Goal: Find specific page/section: Find specific page/section

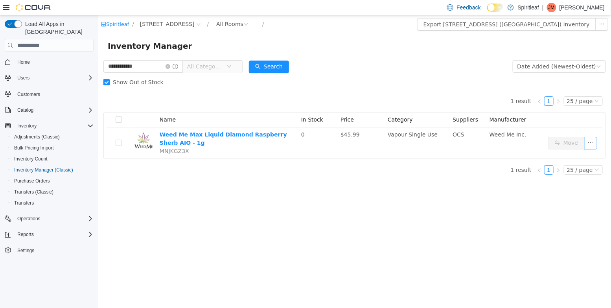
click at [129, 82] on span "Show Out of Stock" at bounding box center [137, 82] width 57 height 6
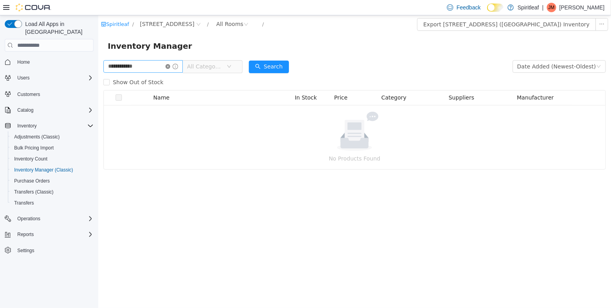
click at [170, 65] on icon "icon: close-circle" at bounding box center [167, 66] width 5 height 5
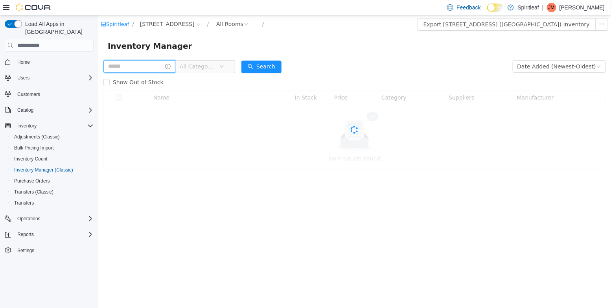
click at [155, 65] on input "text" at bounding box center [139, 66] width 72 height 13
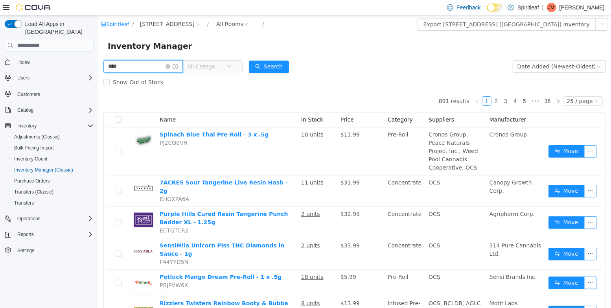
type input "****"
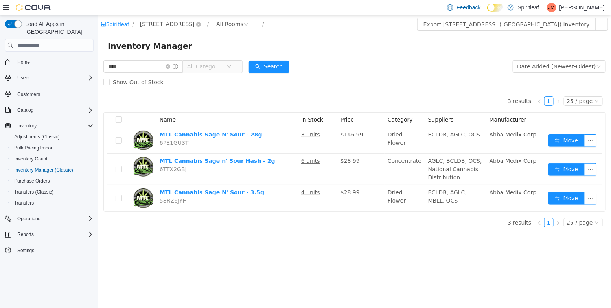
click at [188, 26] on span "[STREET_ADDRESS]" at bounding box center [167, 24] width 55 height 9
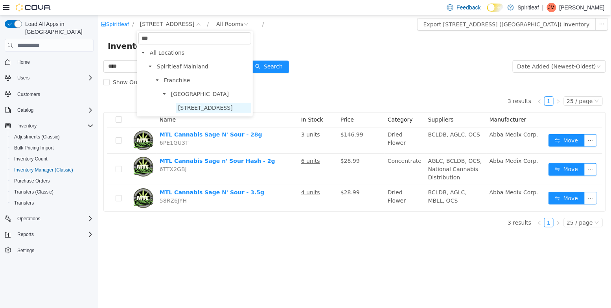
type input "***"
click at [207, 107] on span "[STREET_ADDRESS]" at bounding box center [205, 108] width 55 height 6
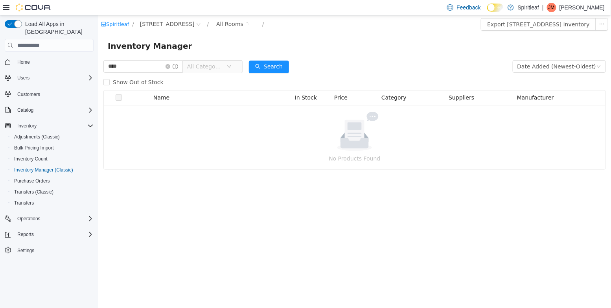
click at [219, 68] on span "All Categories" at bounding box center [205, 67] width 36 height 8
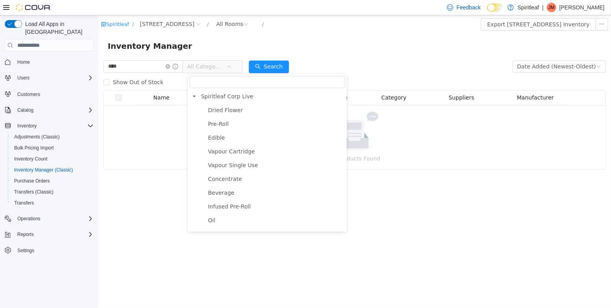
click at [226, 129] on li "Pre-Roll" at bounding box center [270, 124] width 149 height 11
click at [225, 124] on span "Pre-Roll" at bounding box center [218, 124] width 21 height 6
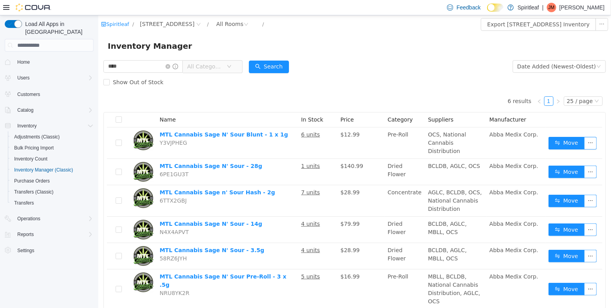
click at [225, 73] on span "All Categories" at bounding box center [209, 66] width 54 height 13
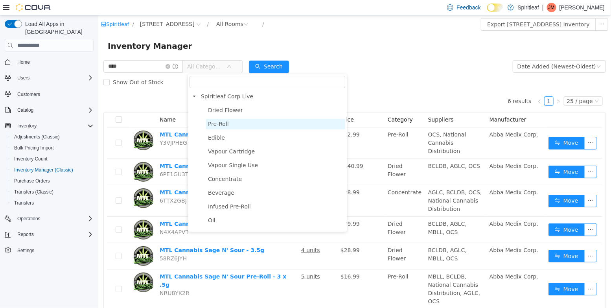
click at [229, 126] on span "Pre-Roll" at bounding box center [275, 124] width 139 height 11
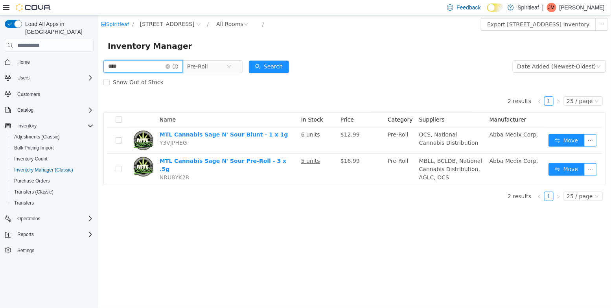
drag, startPoint x: 122, startPoint y: 68, endPoint x: 47, endPoint y: 61, distance: 75.1
click at [98, 61] on html "Spiritleaf / [STREET_ADDRESS] / All Rooms / Export 505 - Spiritleaf Tenth Line …" at bounding box center [354, 161] width 513 height 293
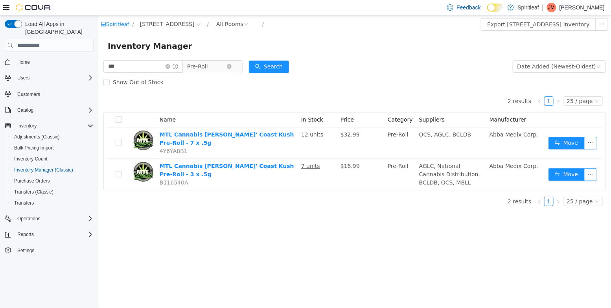
click at [202, 68] on span "Pre-Roll" at bounding box center [197, 67] width 21 height 12
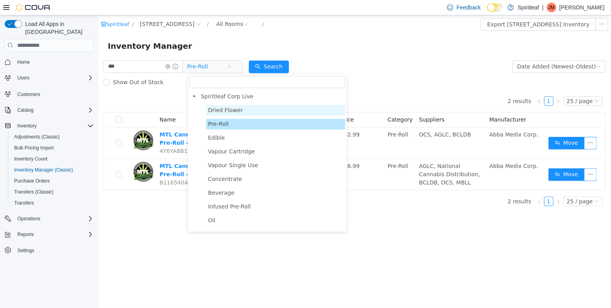
click at [213, 110] on span "Dried Flower" at bounding box center [225, 110] width 35 height 6
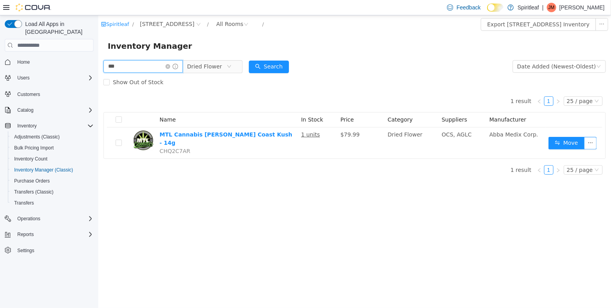
drag, startPoint x: 126, startPoint y: 68, endPoint x: 66, endPoint y: 57, distance: 60.5
click at [98, 57] on html "Spiritleaf / 505 - Spiritleaf Tenth Line Rd ([GEOGRAPHIC_DATA]) / All Rooms / E…" at bounding box center [354, 161] width 513 height 293
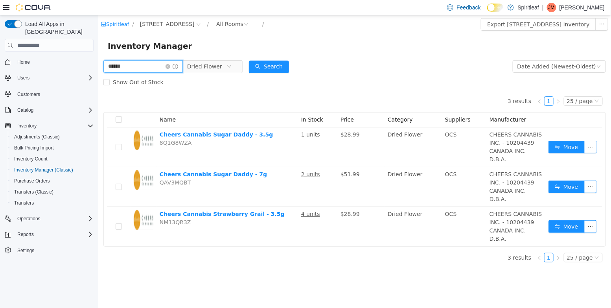
drag, startPoint x: 148, startPoint y: 68, endPoint x: 46, endPoint y: 60, distance: 102.6
click at [98, 60] on html "Spiritleaf / [STREET_ADDRESS] / All Rooms / Export [STREET_ADDRESS] Inventory I…" at bounding box center [354, 161] width 513 height 293
type input "******"
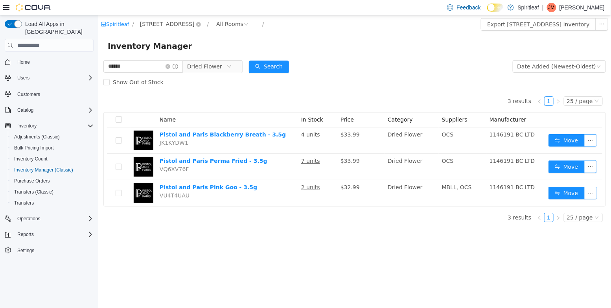
click at [155, 23] on span "[STREET_ADDRESS]" at bounding box center [167, 24] width 55 height 9
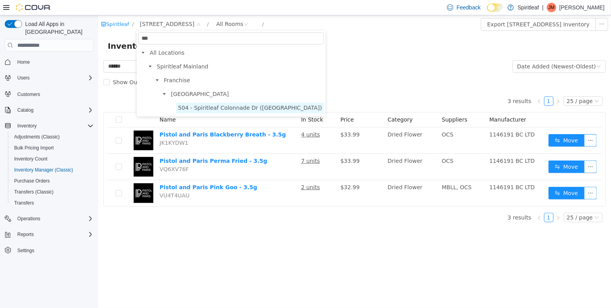
type input "***"
click at [183, 111] on span "504 - Spiritleaf Colonnade Dr ([GEOGRAPHIC_DATA])" at bounding box center [250, 108] width 148 height 11
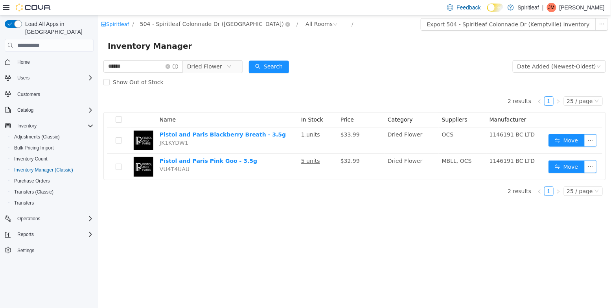
click at [187, 28] on span "504 - Spiritleaf Colonnade Dr ([GEOGRAPHIC_DATA])" at bounding box center [212, 24] width 144 height 9
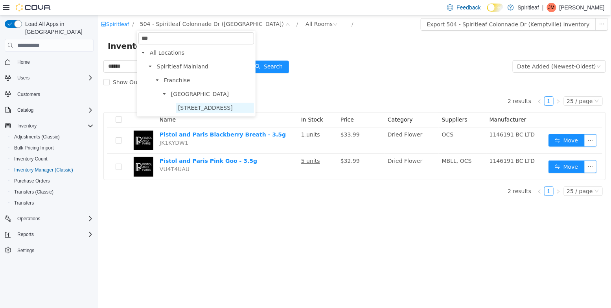
type input "***"
click at [232, 109] on span "[STREET_ADDRESS]" at bounding box center [205, 108] width 55 height 6
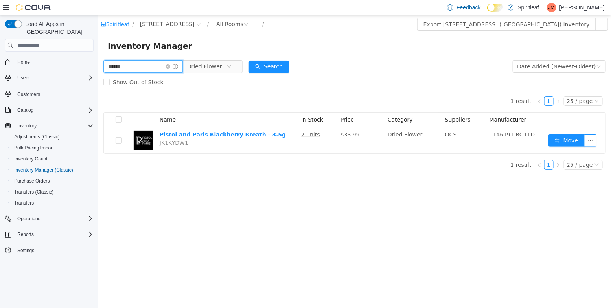
drag, startPoint x: 133, startPoint y: 68, endPoint x: 44, endPoint y: 64, distance: 89.0
click at [98, 64] on html "Spiritleaf / [STREET_ADDRESS] / All Rooms / Export [STREET_ADDRESS] ([GEOGRAPHI…" at bounding box center [354, 161] width 513 height 293
type input "******"
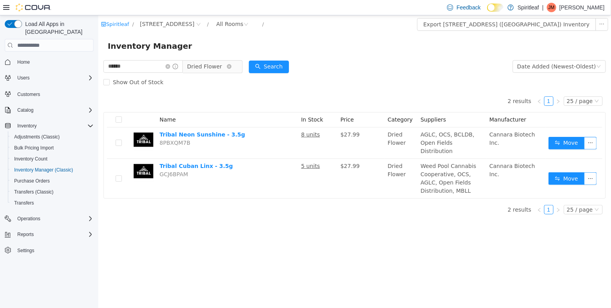
click at [214, 63] on span "Dried Flower" at bounding box center [204, 67] width 35 height 12
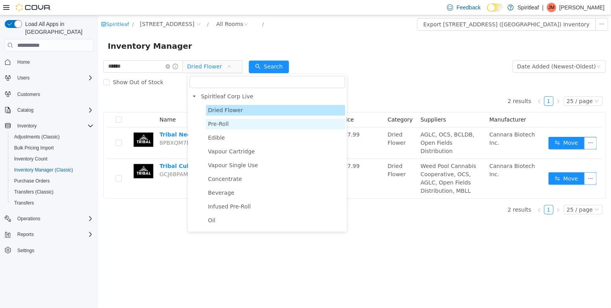
click at [220, 124] on span "Pre-Roll" at bounding box center [218, 124] width 21 height 6
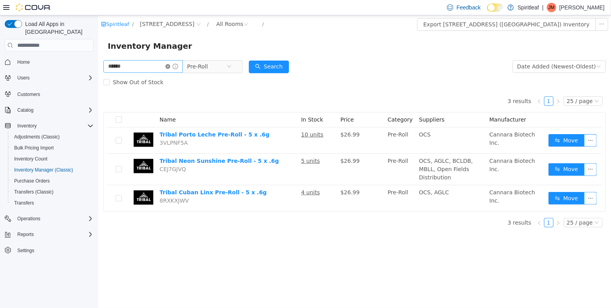
click at [170, 65] on icon "icon: close-circle" at bounding box center [167, 66] width 5 height 5
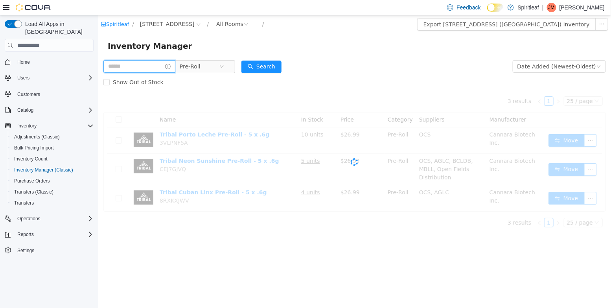
click at [153, 65] on input "text" at bounding box center [139, 66] width 72 height 13
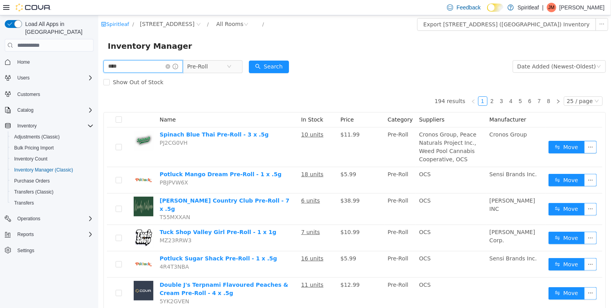
type input "****"
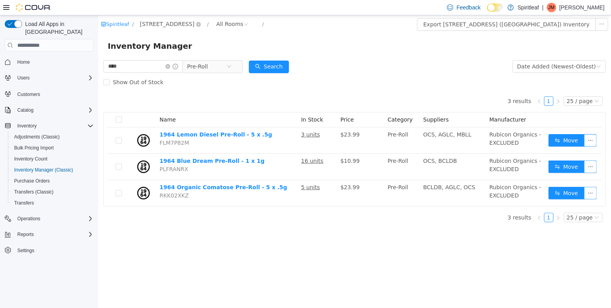
click at [175, 28] on span "[STREET_ADDRESS]" at bounding box center [167, 24] width 55 height 9
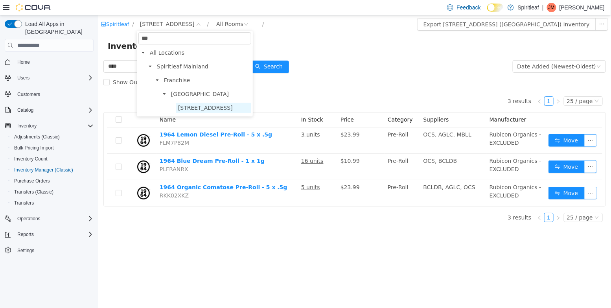
type input "***"
click at [203, 107] on span "[STREET_ADDRESS]" at bounding box center [205, 108] width 55 height 6
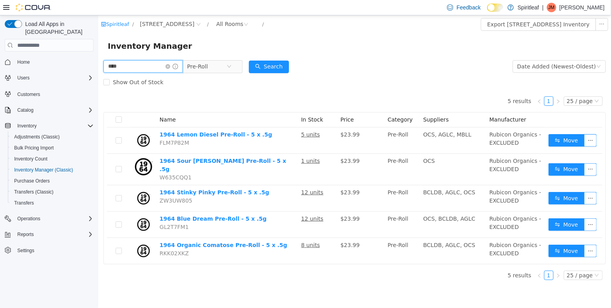
drag, startPoint x: 135, startPoint y: 69, endPoint x: 96, endPoint y: 68, distance: 38.2
click at [98, 68] on html "Spiritleaf / [STREET_ADDRESS] / All Rooms / Export 505 - Spiritleaf Tenth Line …" at bounding box center [354, 161] width 513 height 293
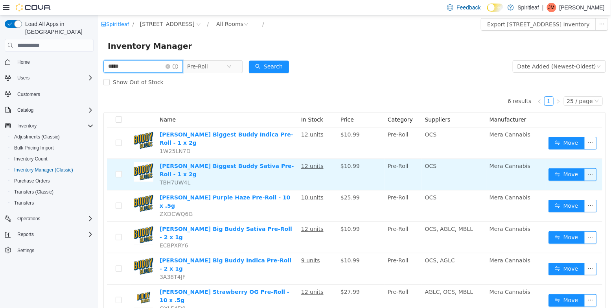
scroll to position [9, 0]
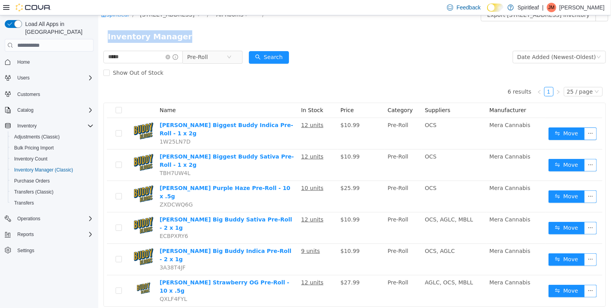
drag, startPoint x: 115, startPoint y: 60, endPoint x: 42, endPoint y: 31, distance: 78.1
click at [98, 31] on html "Spiritleaf / [STREET_ADDRESS] / All Rooms / Export 505 - Spiritleaf Tenth Line …" at bounding box center [354, 152] width 513 height 293
click at [120, 63] on span "***** Pre-Roll" at bounding box center [172, 57] width 139 height 13
drag, startPoint x: 142, startPoint y: 60, endPoint x: 63, endPoint y: 44, distance: 80.6
click at [98, 44] on html "Spiritleaf / [STREET_ADDRESS] / All Rooms / Export 505 - Spiritleaf Tenth Line …" at bounding box center [354, 152] width 513 height 293
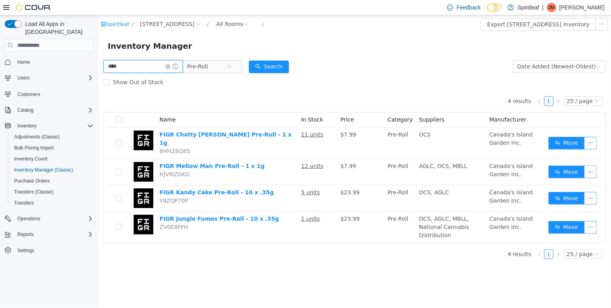
drag, startPoint x: 127, startPoint y: 65, endPoint x: 20, endPoint y: 51, distance: 107.8
click at [98, 51] on html "Spiritleaf / [STREET_ADDRESS] / All Rooms / Export [STREET_ADDRESS] Inventory I…" at bounding box center [354, 161] width 513 height 293
type input "******"
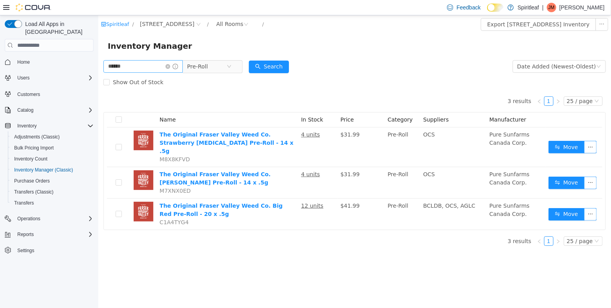
drag, startPoint x: 174, startPoint y: 67, endPoint x: 166, endPoint y: 67, distance: 8.3
click at [170, 67] on icon "icon: close-circle" at bounding box center [167, 66] width 5 height 5
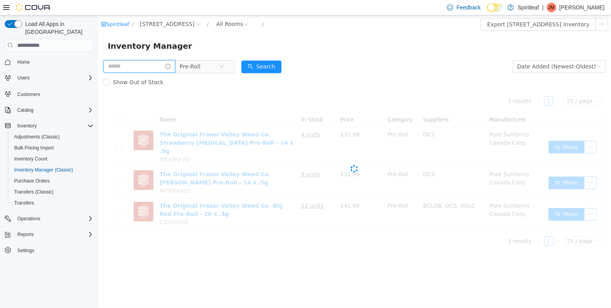
click at [150, 67] on input "text" at bounding box center [139, 66] width 72 height 13
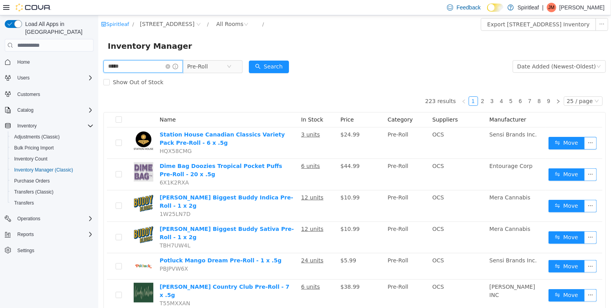
type input "*****"
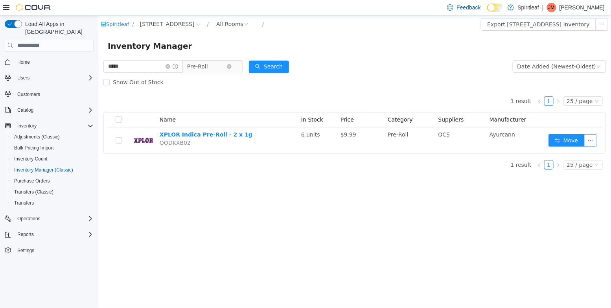
click at [195, 68] on span "Pre-Roll" at bounding box center [197, 67] width 21 height 12
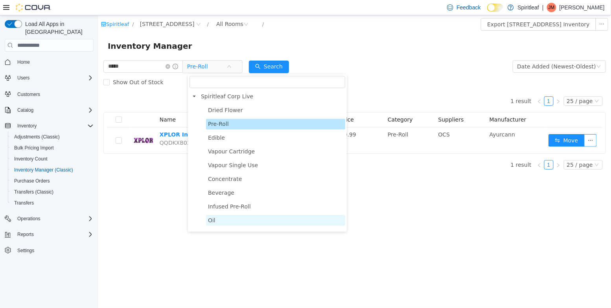
click at [213, 220] on span "Oil" at bounding box center [211, 220] width 7 height 6
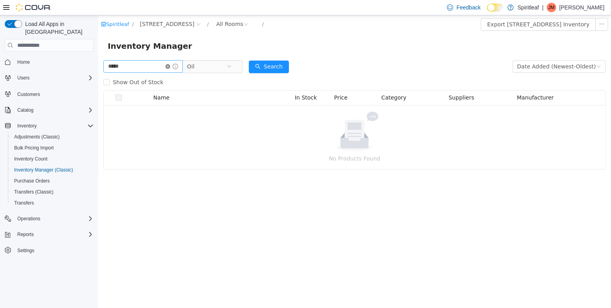
click at [170, 68] on icon "icon: close-circle" at bounding box center [167, 66] width 5 height 5
click at [164, 65] on input "text" at bounding box center [139, 66] width 72 height 13
